Goal: Task Accomplishment & Management: Manage account settings

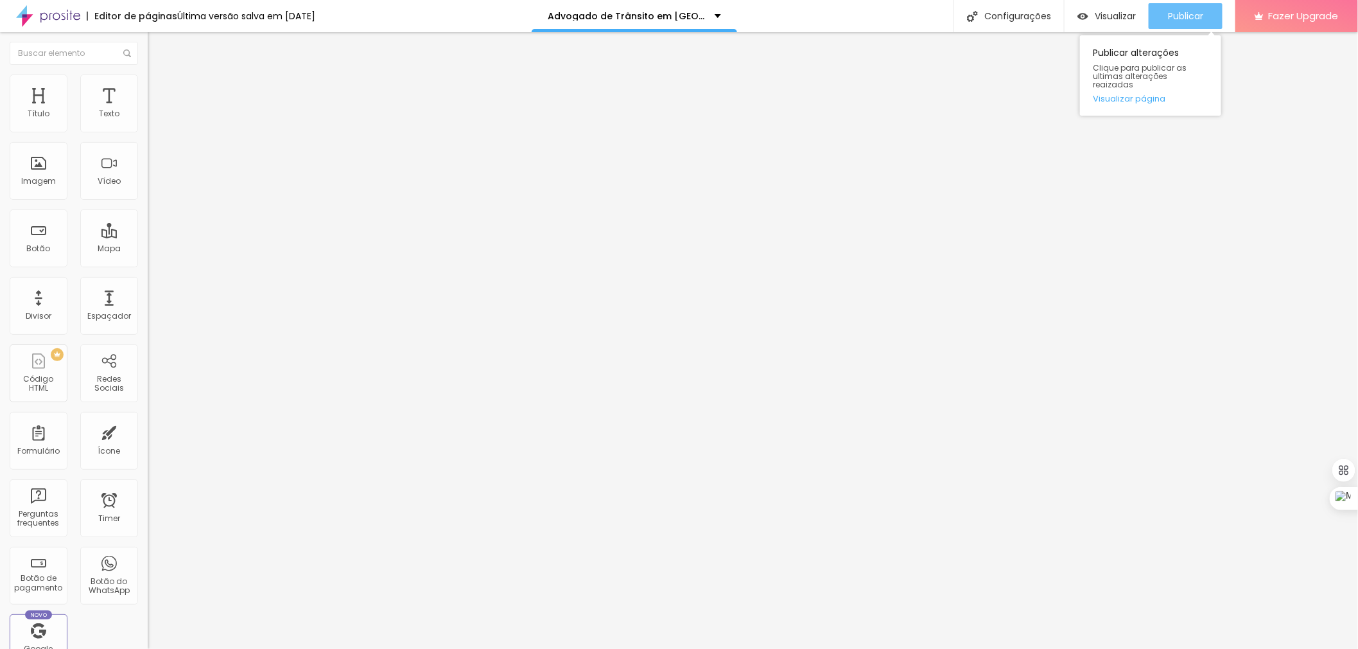
click at [1205, 18] on button "Publicar" at bounding box center [1186, 16] width 74 height 26
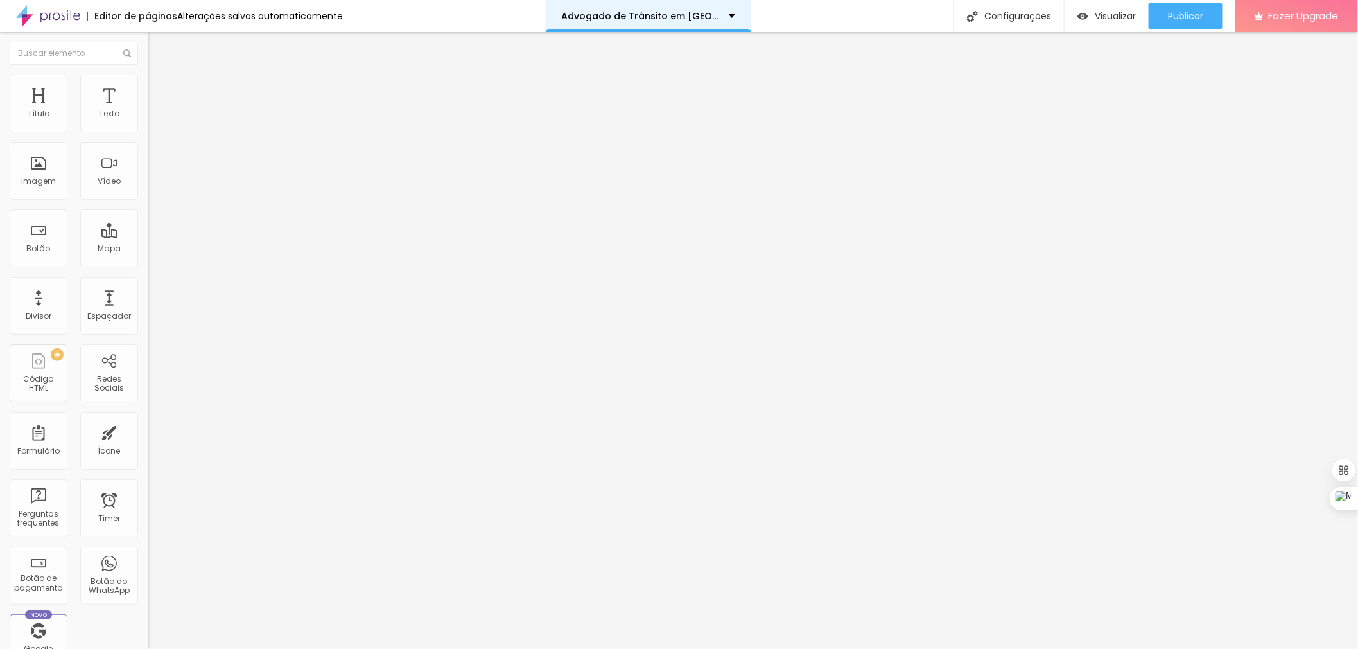
click at [722, 12] on div "Advogado de Trânsito em [GEOGRAPHIC_DATA] SP" at bounding box center [648, 16] width 173 height 9
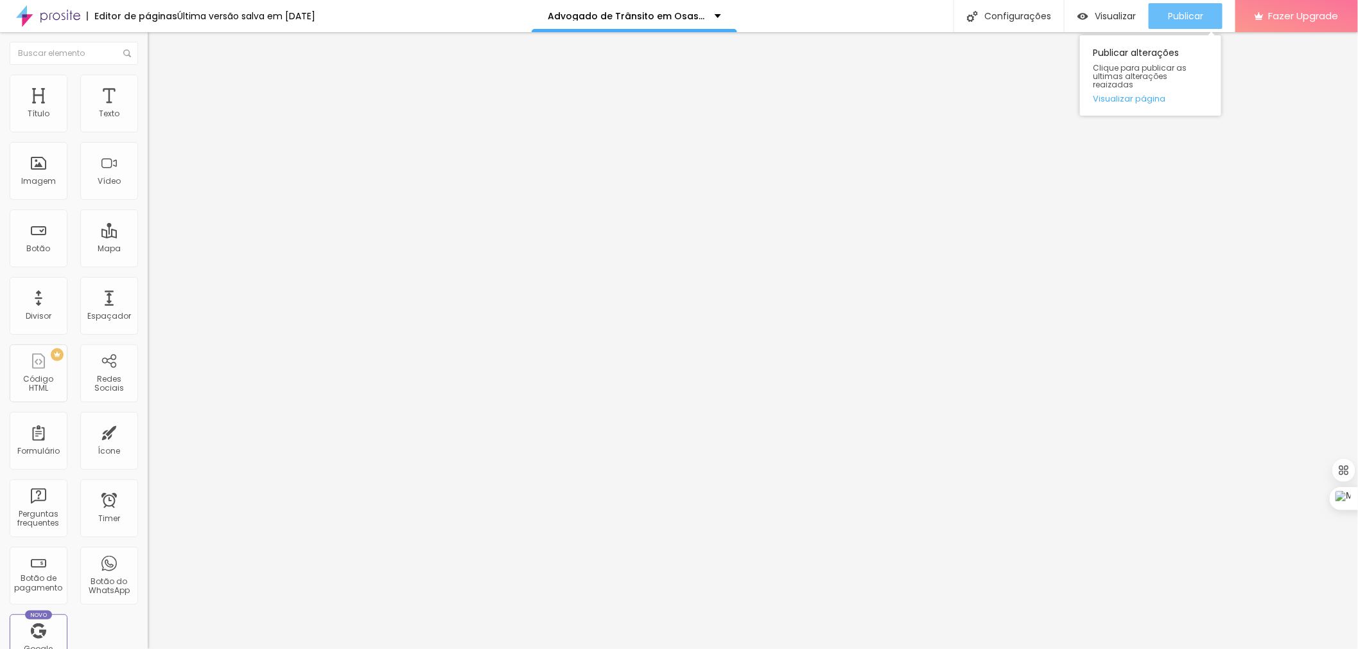
click at [1178, 11] on span "Publicar" at bounding box center [1185, 16] width 35 height 10
